Goal: Entertainment & Leisure: Consume media (video, audio)

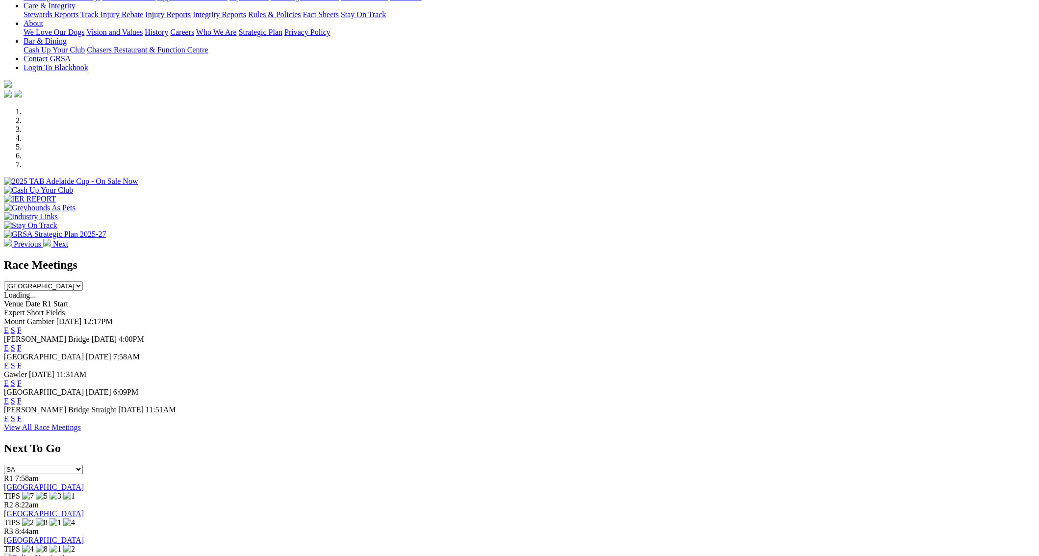
scroll to position [209, 0]
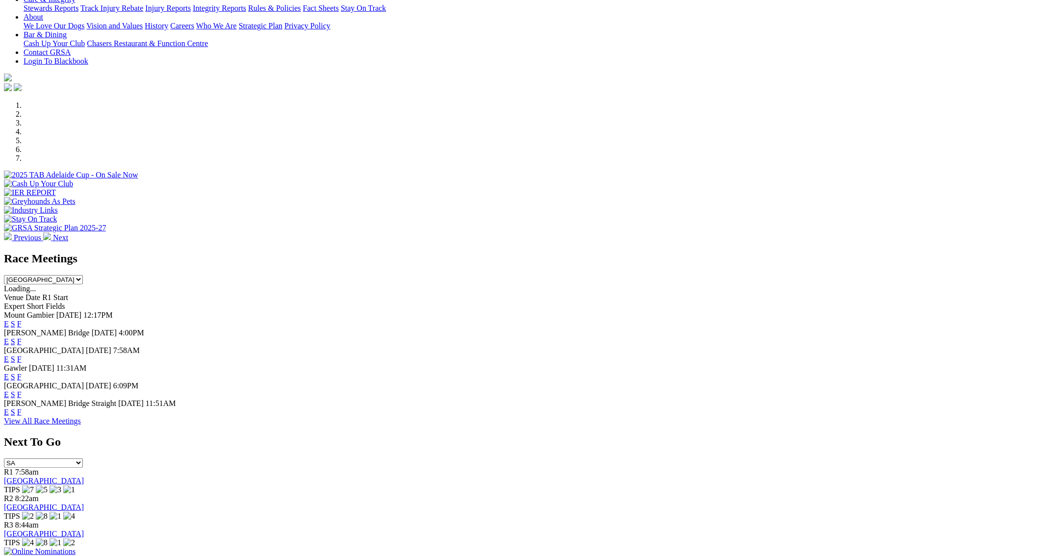
click at [75, 547] on img at bounding box center [40, 551] width 72 height 9
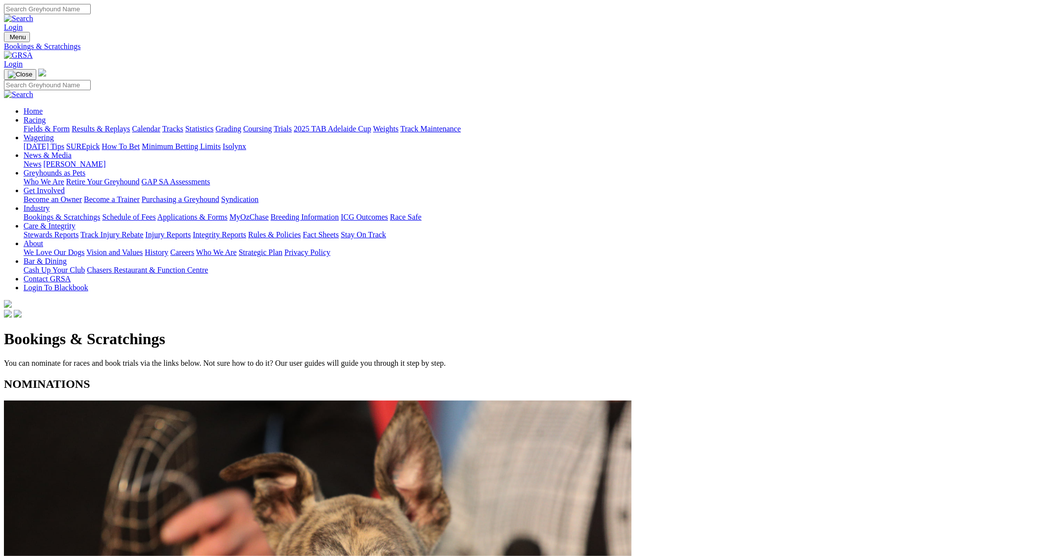
click at [130, 124] on link "Results & Replays" at bounding box center [101, 128] width 58 height 8
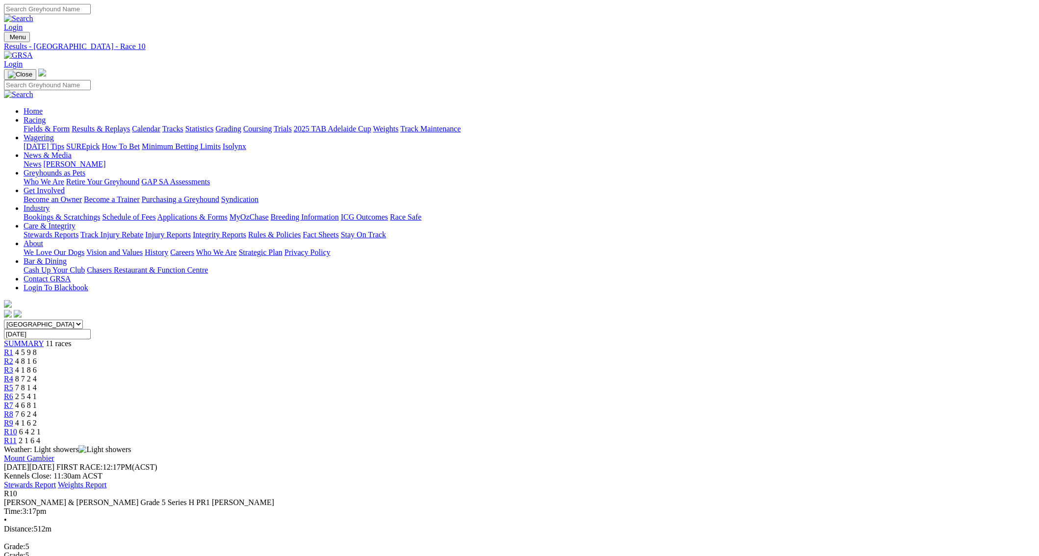
drag, startPoint x: 627, startPoint y: 52, endPoint x: 697, endPoint y: 195, distance: 159.1
click at [697, 445] on div "Weather: Light showers" at bounding box center [519, 449] width 1031 height 9
click at [13, 419] on span "R9" at bounding box center [8, 423] width 9 height 8
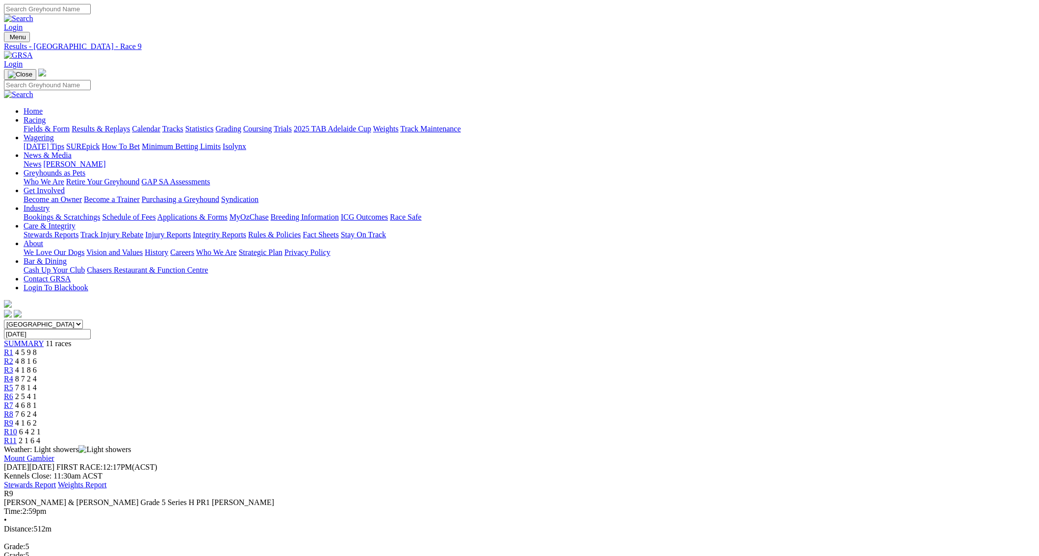
click at [753, 427] on div "R10 6 4 2 1" at bounding box center [519, 431] width 1031 height 9
click at [13, 419] on span "R9" at bounding box center [8, 423] width 9 height 8
click at [17, 436] on span "R11" at bounding box center [10, 440] width 13 height 8
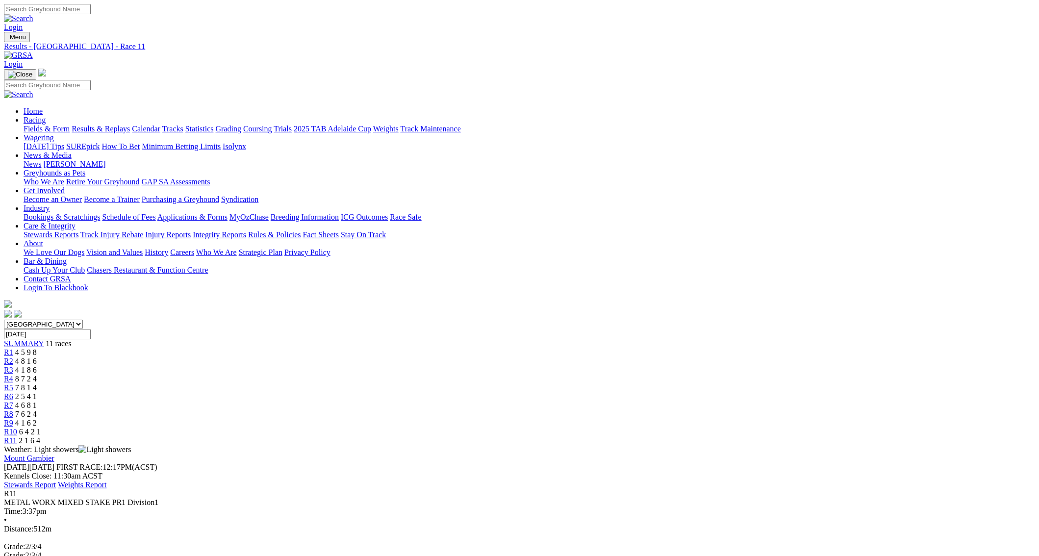
click at [13, 392] on span "R6" at bounding box center [8, 396] width 9 height 8
click at [13, 401] on span "R7" at bounding box center [8, 405] width 9 height 8
click at [13, 348] on span "R1" at bounding box center [8, 352] width 9 height 8
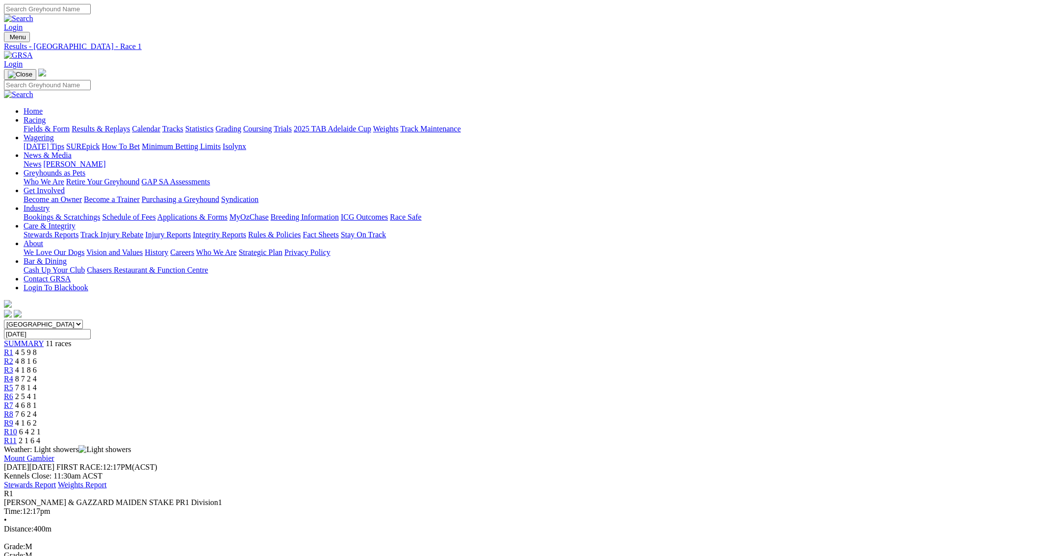
click at [13, 357] on span "R2" at bounding box center [8, 361] width 9 height 8
click at [13, 366] on span "R3" at bounding box center [8, 370] width 9 height 8
click at [13, 374] on link "R4" at bounding box center [8, 378] width 9 height 8
click at [13, 383] on span "R5" at bounding box center [8, 387] width 9 height 8
click at [13, 392] on span "R6" at bounding box center [8, 396] width 9 height 8
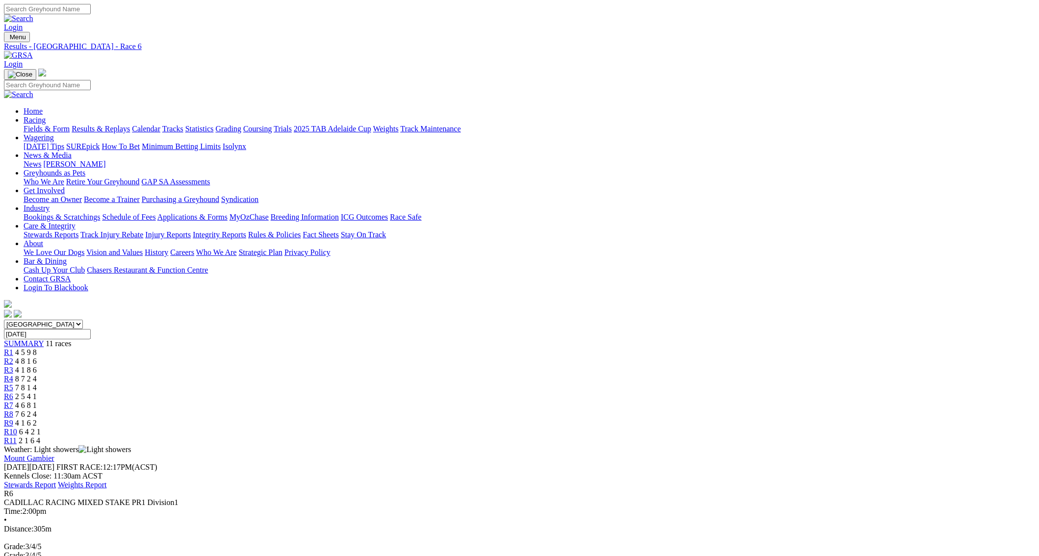
click at [13, 401] on span "R7" at bounding box center [8, 405] width 9 height 8
click at [13, 410] on link "R8" at bounding box center [8, 414] width 9 height 8
click at [13, 419] on link "R9" at bounding box center [8, 423] width 9 height 8
click at [17, 427] on link "R10" at bounding box center [10, 431] width 13 height 8
click at [17, 436] on span "R11" at bounding box center [10, 440] width 13 height 8
